Goal: Find specific page/section: Find specific page/section

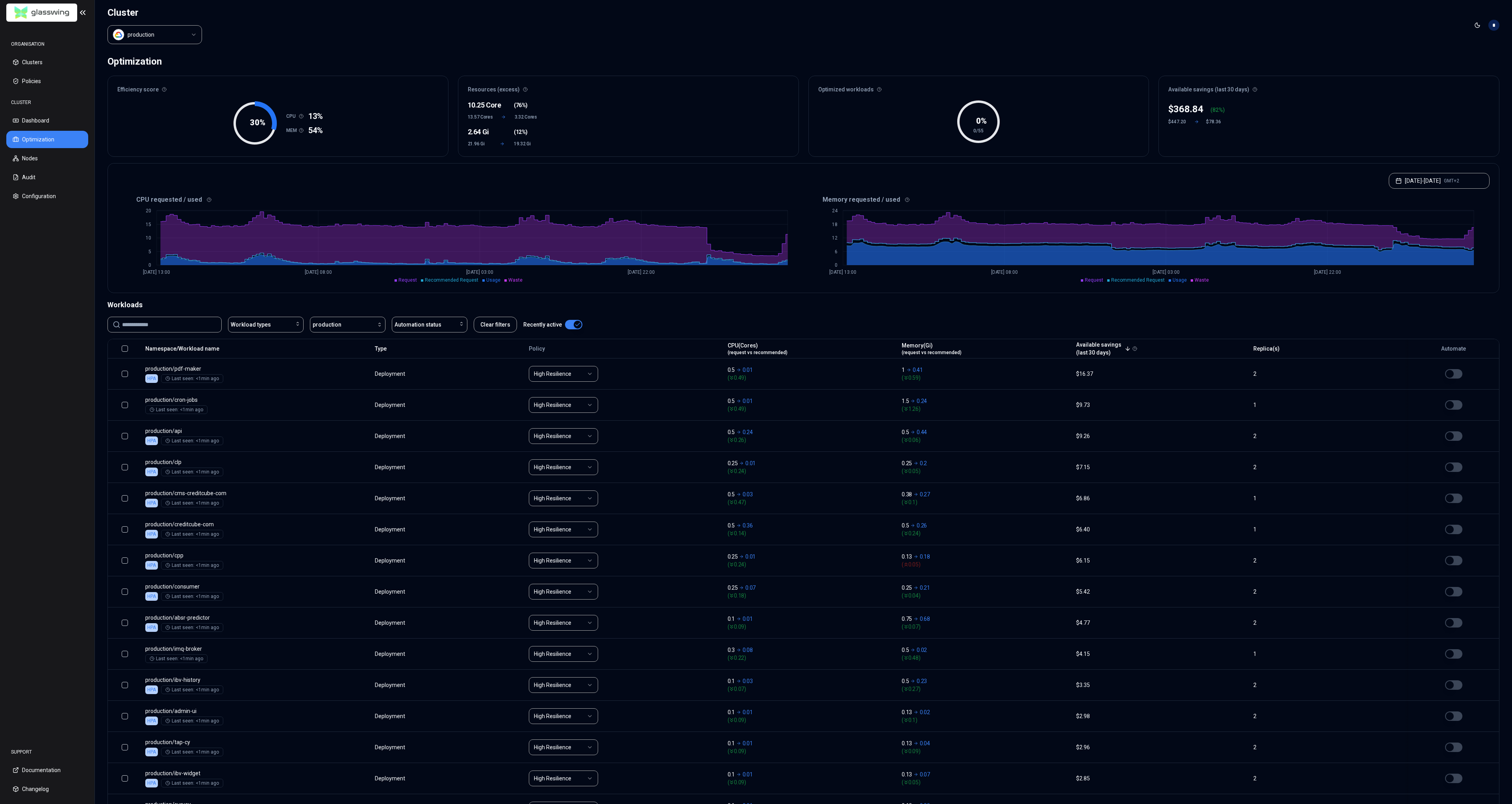
click at [1115, 105] on div "0 % 0/55" at bounding box center [979, 127] width 340 height 58
click at [731, 43] on header "Cluster production Toggle theme *" at bounding box center [804, 25] width 1417 height 51
click at [635, 43] on header "Cluster production Toggle theme *" at bounding box center [804, 25] width 1417 height 51
click at [637, 25] on header "Cluster production Toggle theme *" at bounding box center [804, 25] width 1417 height 51
click at [751, 26] on header "Cluster production Toggle theme *" at bounding box center [804, 25] width 1417 height 51
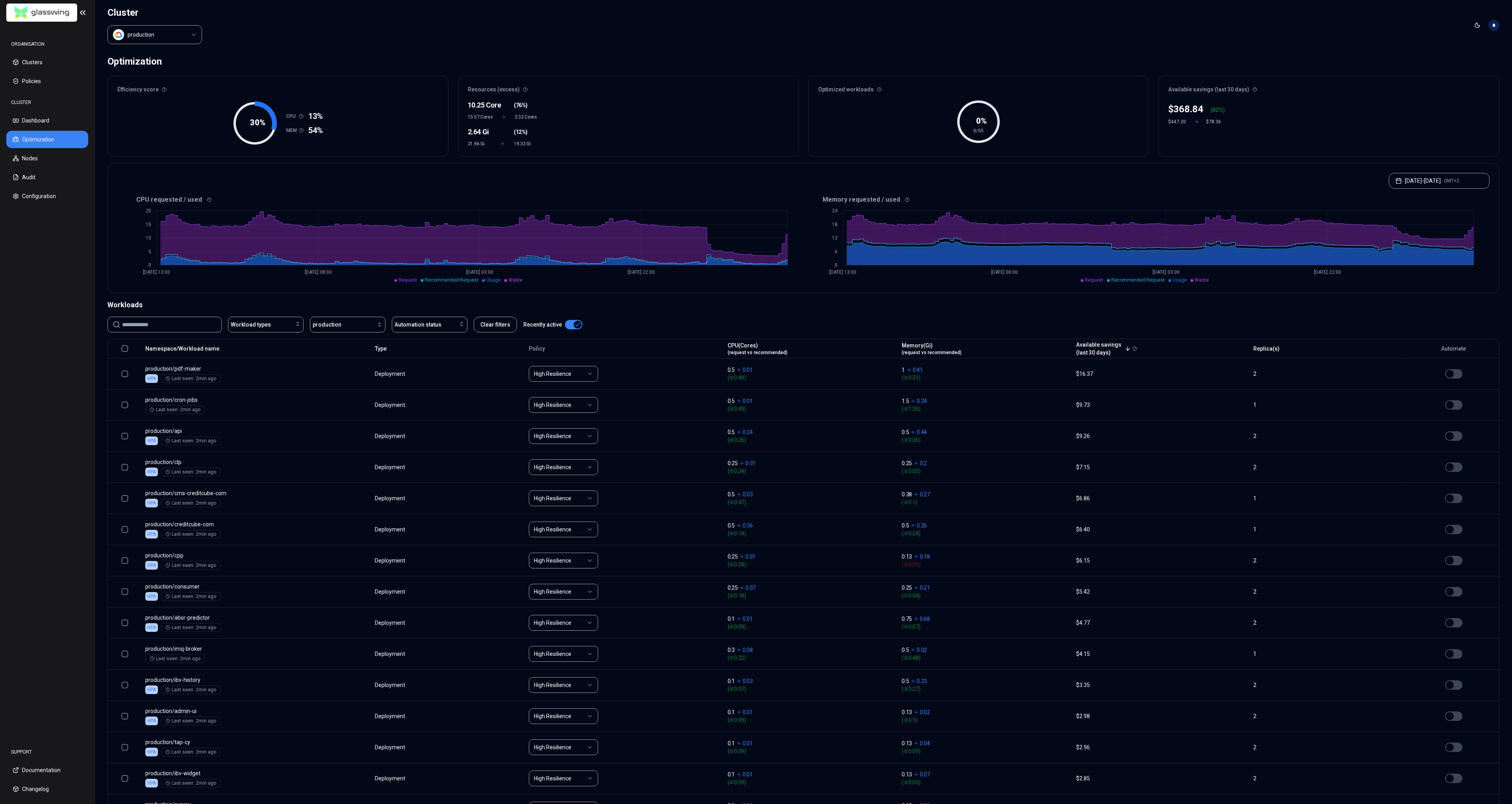
click at [657, 23] on header "Cluster production Toggle theme *" at bounding box center [804, 25] width 1417 height 51
